Goal: Transaction & Acquisition: Purchase product/service

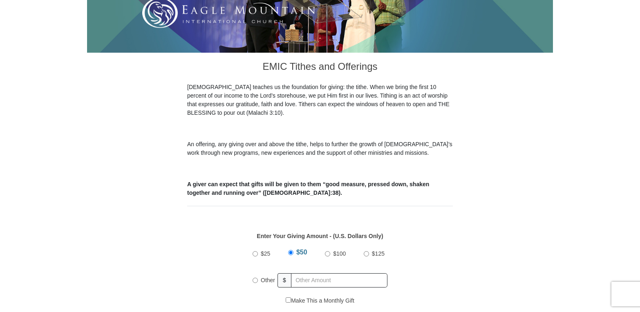
scroll to position [354, 0]
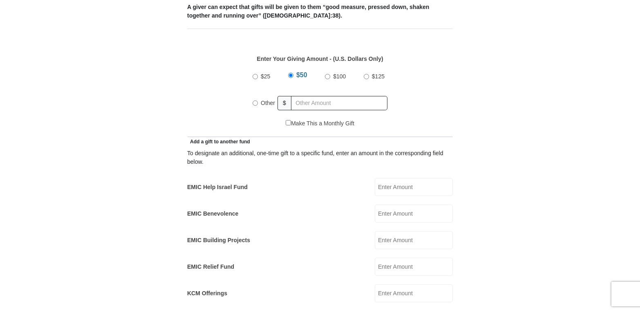
click at [256, 101] on input "Other" at bounding box center [255, 103] width 5 height 5
radio input "true"
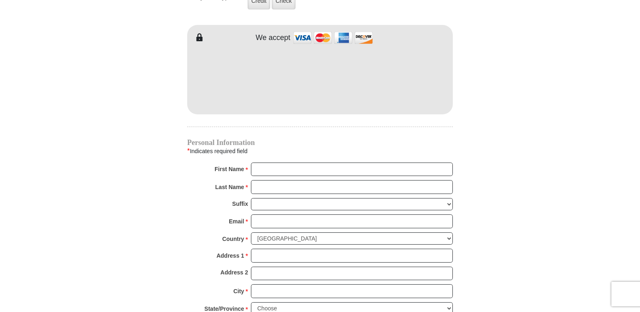
scroll to position [531, 0]
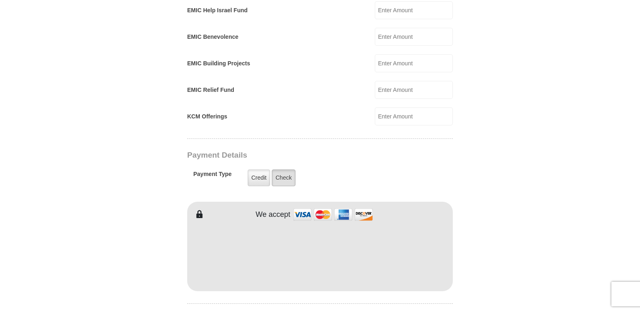
type input "325.00"
click at [284, 170] on label "Check" at bounding box center [284, 178] width 24 height 17
click at [0, 0] on input "Check" at bounding box center [0, 0] width 0 height 0
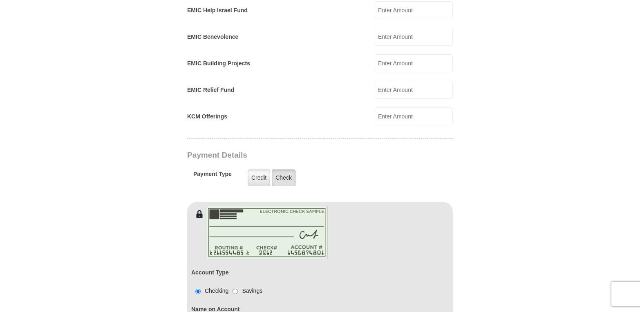
scroll to position [708, 0]
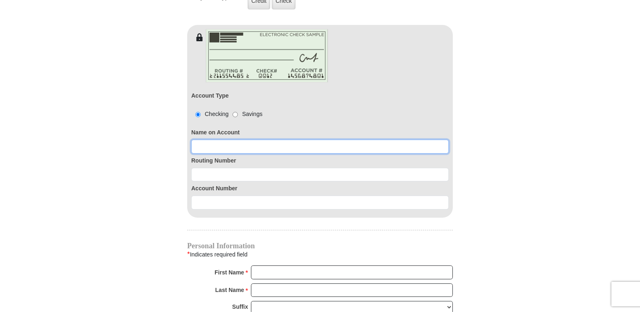
click at [272, 140] on input at bounding box center [319, 147] width 257 height 14
type input "[PERSON_NAME]"
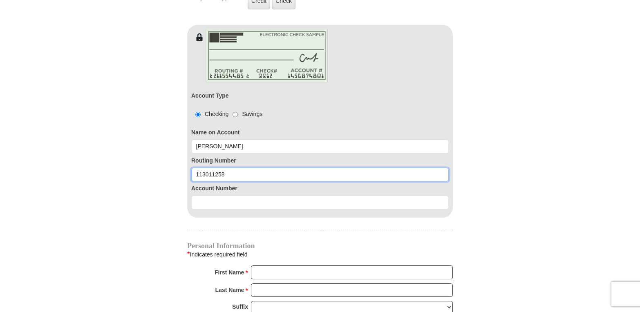
type input "113011258"
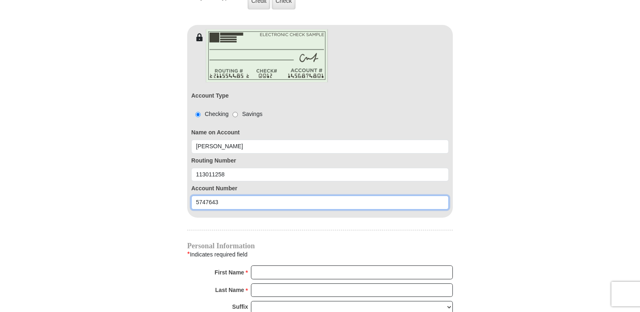
type input "5747643"
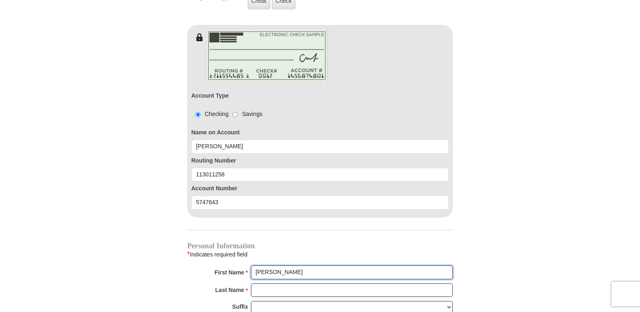
type input "[PERSON_NAME]"
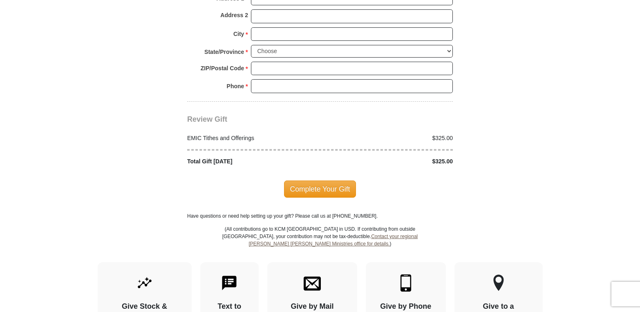
scroll to position [891, 0]
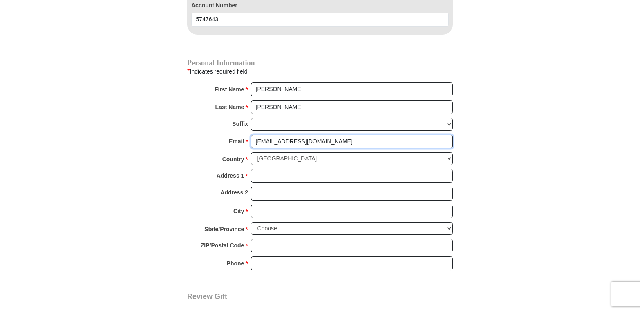
type input "[EMAIL_ADDRESS][DOMAIN_NAME]"
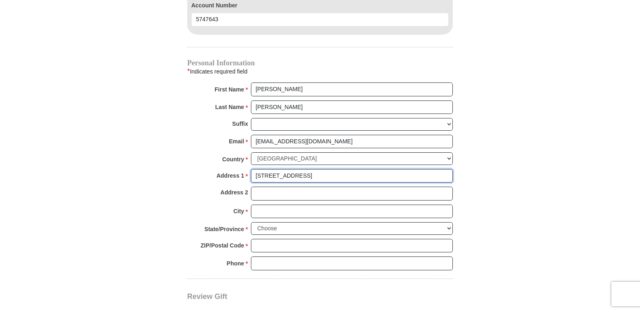
type input "[STREET_ADDRESS]"
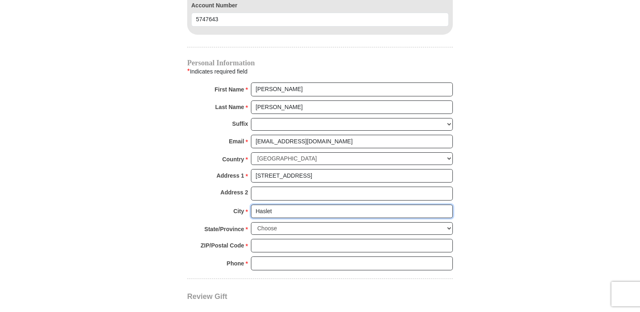
type input "Haslet"
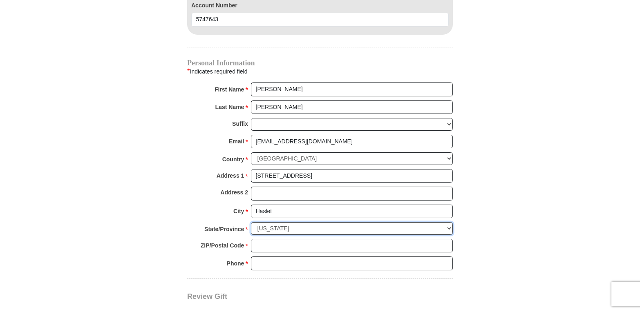
select select "[GEOGRAPHIC_DATA]"
type input "76052"
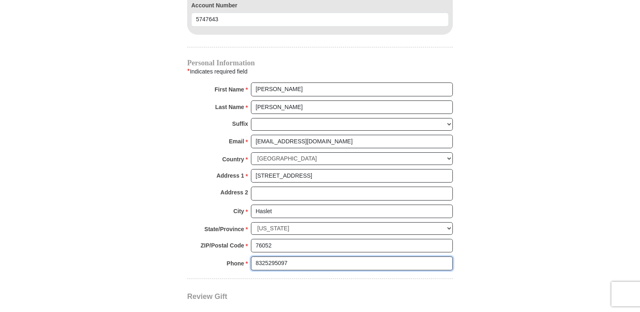
type input "8325295097"
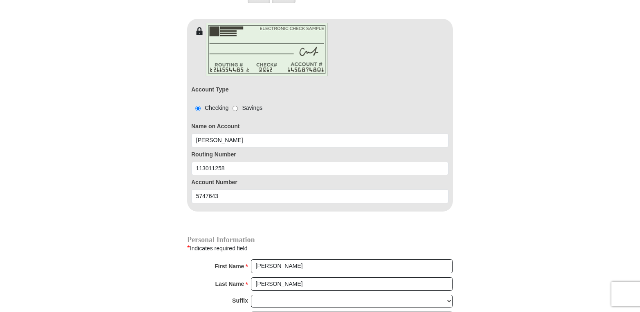
scroll to position [1069, 0]
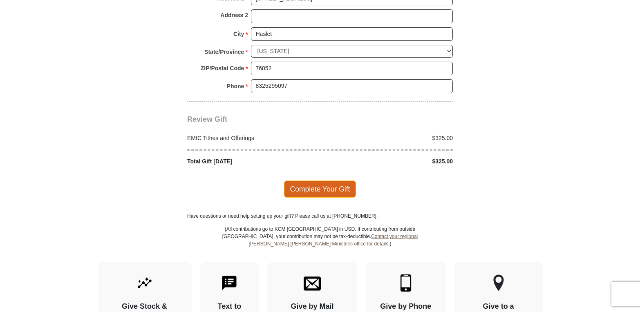
click at [325, 181] on span "Complete Your Gift" at bounding box center [320, 189] width 72 height 17
